Goal: Use online tool/utility: Utilize a website feature to perform a specific function

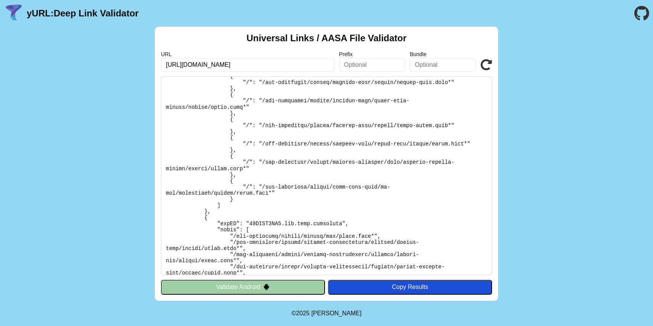
scroll to position [475, 0]
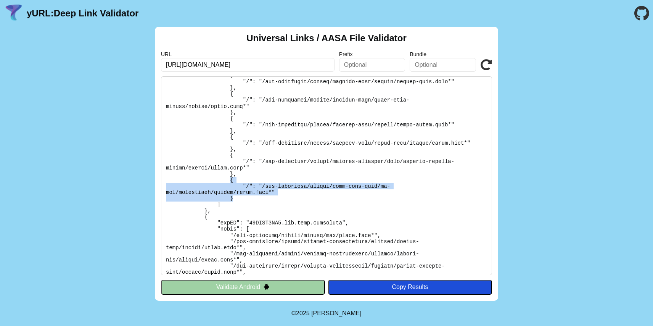
drag, startPoint x: 229, startPoint y: 185, endPoint x: 239, endPoint y: 206, distance: 23.2
click at [239, 206] on pre at bounding box center [326, 175] width 331 height 199
click at [483, 63] on icon at bounding box center [486, 64] width 11 height 11
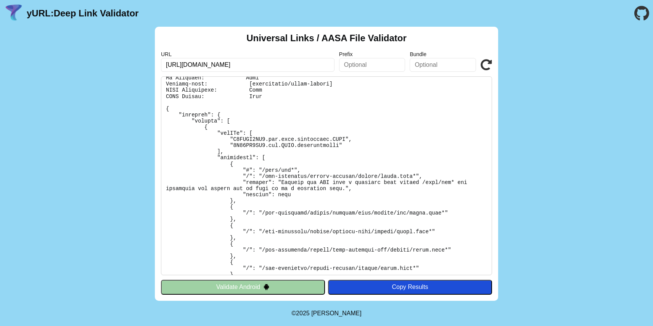
scroll to position [24, 0]
